Goal: Information Seeking & Learning: Learn about a topic

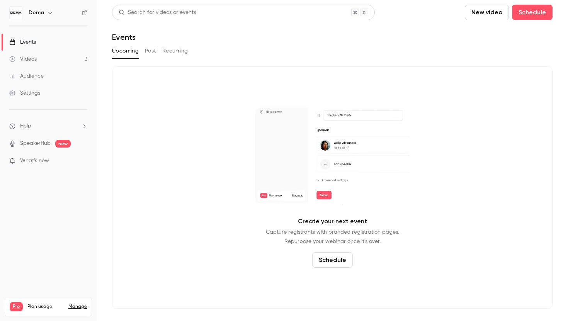
click at [47, 61] on link "Videos 3" at bounding box center [48, 59] width 97 height 17
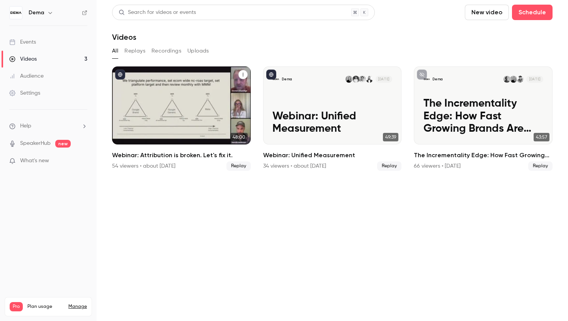
click at [165, 161] on div "Webinar: Attribution is broken. Let's fix it. 54 viewers • about [DATE] Replay" at bounding box center [181, 161] width 139 height 20
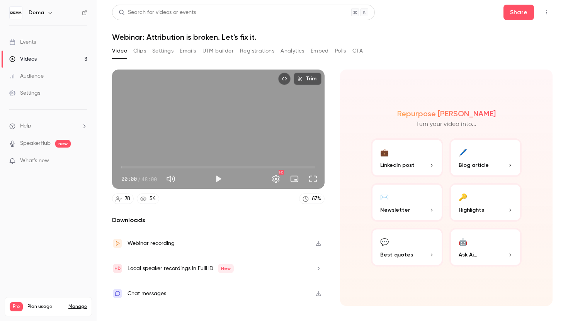
click at [257, 53] on button "Registrations" at bounding box center [257, 51] width 34 height 12
